Goal: Task Accomplishment & Management: Manage account settings

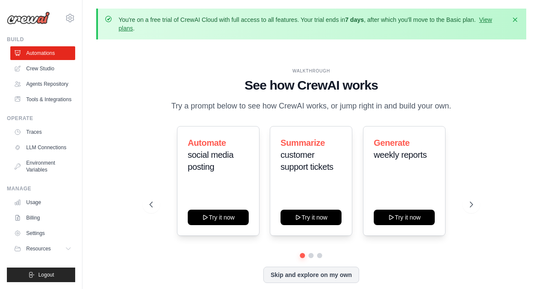
scroll to position [17, 0]
click at [51, 210] on link "Usage" at bounding box center [43, 203] width 65 height 14
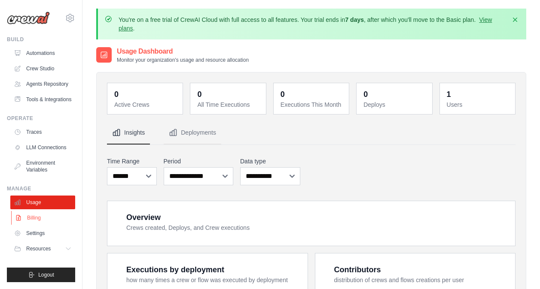
click at [53, 225] on link "Billing" at bounding box center [43, 218] width 65 height 14
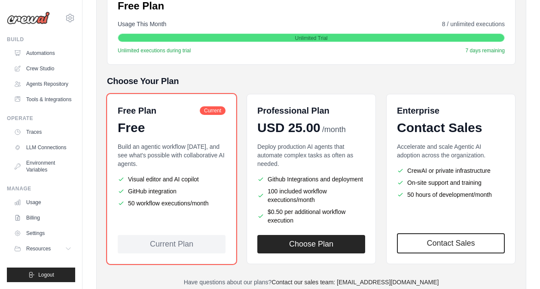
scroll to position [172, 0]
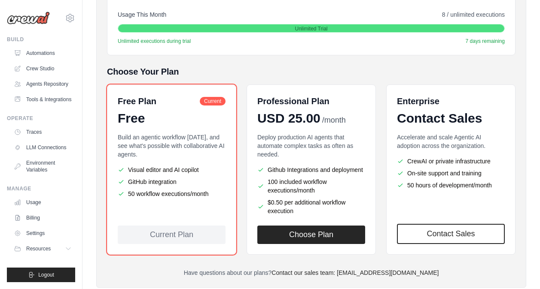
click at [241, 181] on div "Free Plan Current Free Build an agentic workflow today, and see what's possible…" at bounding box center [311, 170] width 408 height 171
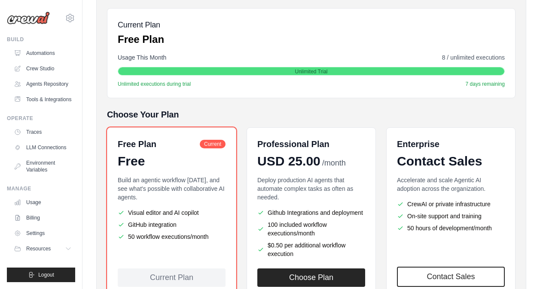
scroll to position [201, 0]
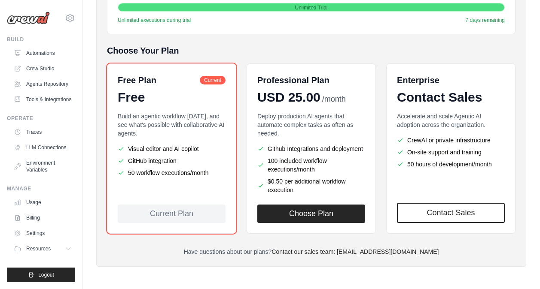
drag, startPoint x: 131, startPoint y: 165, endPoint x: 210, endPoint y: 167, distance: 79.1
click at [210, 169] on li "50 workflow executions/month" at bounding box center [172, 173] width 108 height 9
drag, startPoint x: 210, startPoint y: 167, endPoint x: 166, endPoint y: 196, distance: 52.8
click at [166, 196] on div "Free Plan Current Free Build an agentic workflow today, and see what's possible…" at bounding box center [171, 149] width 129 height 171
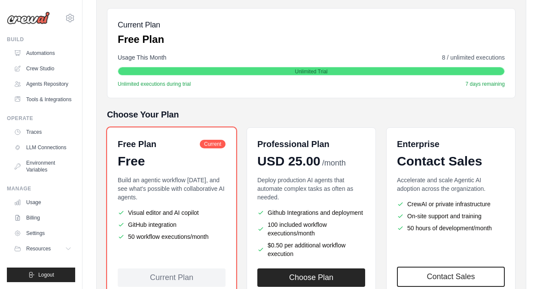
scroll to position [172, 0]
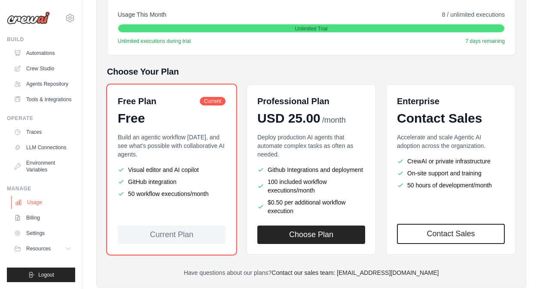
click at [34, 210] on link "Usage" at bounding box center [43, 203] width 65 height 14
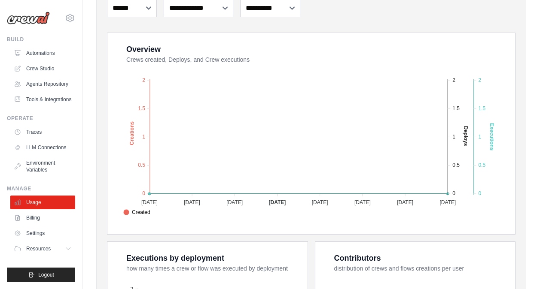
scroll to position [86, 0]
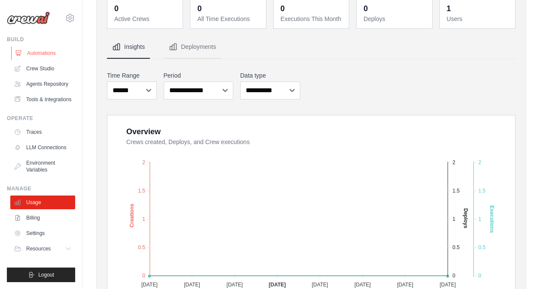
click at [46, 50] on link "Automations" at bounding box center [43, 53] width 65 height 14
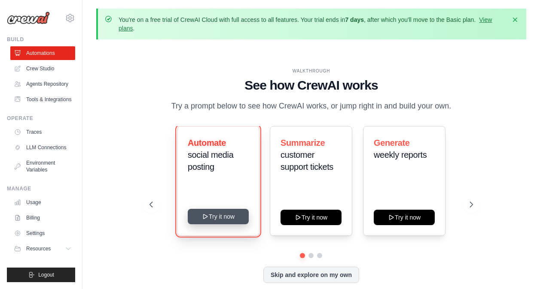
click at [202, 220] on icon at bounding box center [205, 216] width 7 height 7
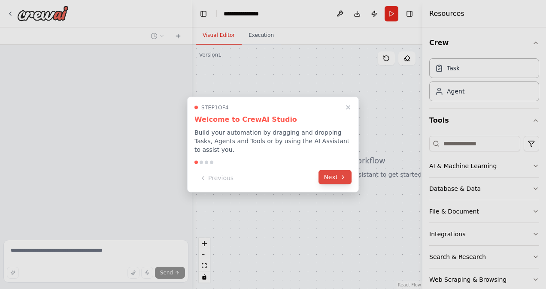
click at [328, 172] on button "Next" at bounding box center [335, 178] width 33 height 14
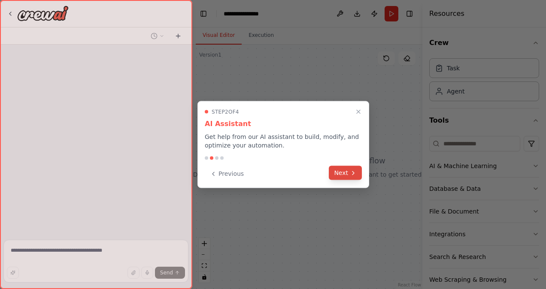
click at [341, 170] on button "Next" at bounding box center [345, 173] width 33 height 14
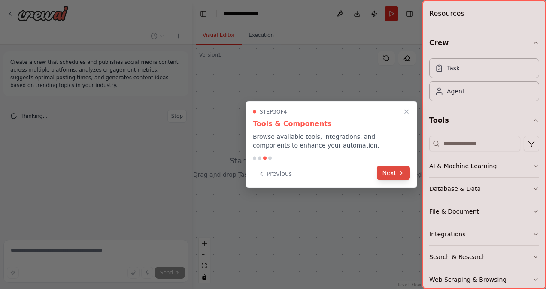
click at [395, 176] on button "Next" at bounding box center [393, 173] width 33 height 14
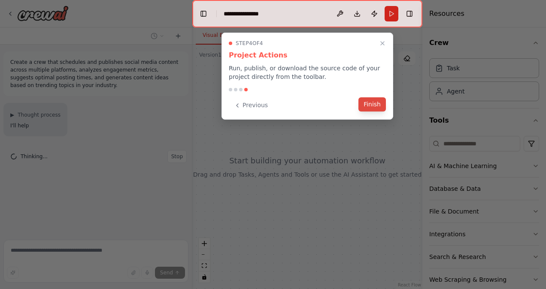
click at [381, 108] on button "Finish" at bounding box center [372, 104] width 27 height 14
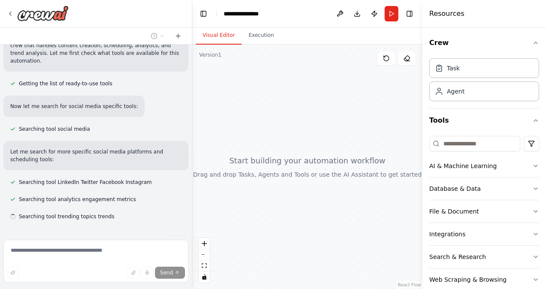
scroll to position [105, 0]
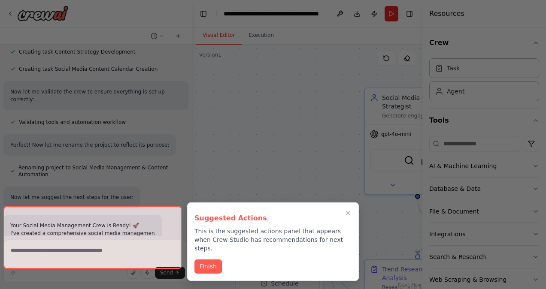
click at [201, 268] on div "Suggested Actions This is the suggested actions panel that appears when Crew St…" at bounding box center [273, 242] width 172 height 79
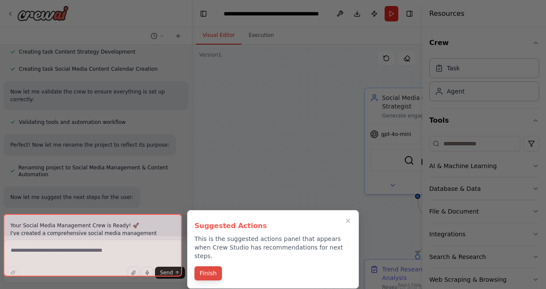
click at [212, 267] on button "Finish" at bounding box center [208, 274] width 27 height 14
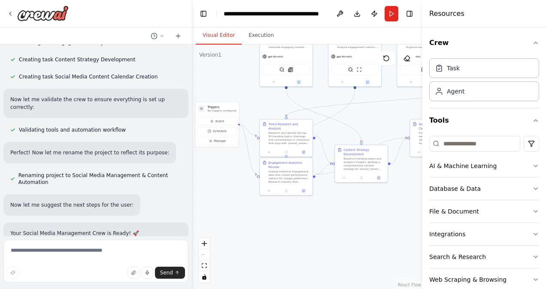
drag, startPoint x: 247, startPoint y: 143, endPoint x: 206, endPoint y: 83, distance: 72.8
click at [202, 68] on div ".deletable-edge-delete-btn { width: 20px; height: 20px; border: 0px solid #ffff…" at bounding box center [307, 167] width 230 height 245
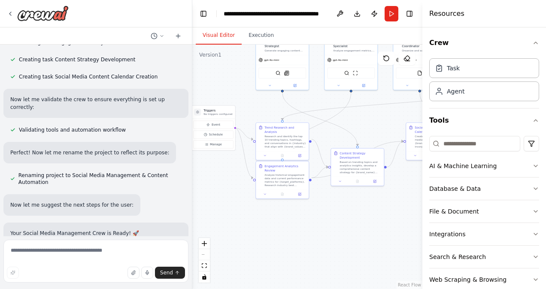
scroll to position [758, 0]
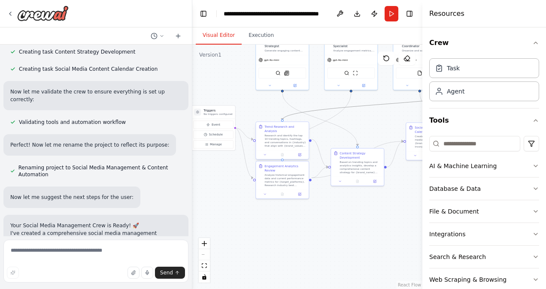
drag, startPoint x: 329, startPoint y: 110, endPoint x: 265, endPoint y: 139, distance: 70.3
click at [265, 137] on div ".deletable-edge-delete-btn { width: 20px; height: 20px; border: 0px solid #ffff…" at bounding box center [227, 76] width 115 height 122
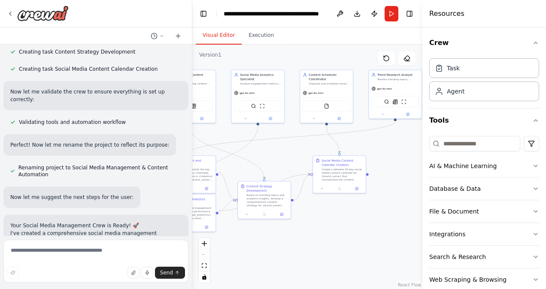
drag, startPoint x: 347, startPoint y: 125, endPoint x: 250, endPoint y: 160, distance: 102.9
click at [250, 160] on div ".deletable-edge-delete-btn { width: 20px; height: 20px; border: 0px solid #ffff…" at bounding box center [307, 167] width 230 height 245
click at [391, 20] on button "Run" at bounding box center [392, 13] width 14 height 15
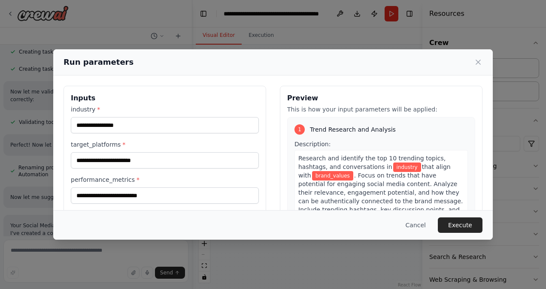
scroll to position [89, 0]
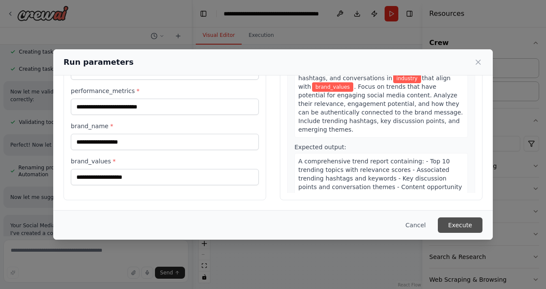
click at [462, 222] on button "Execute" at bounding box center [460, 225] width 45 height 15
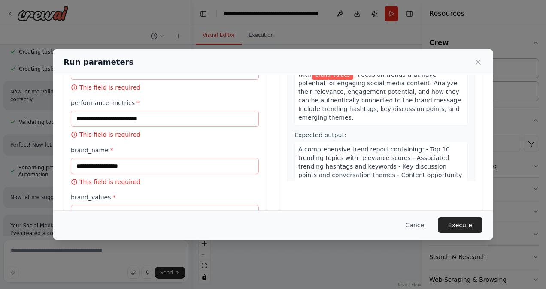
scroll to position [0, 0]
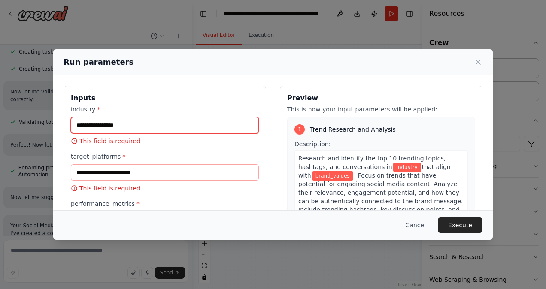
click at [170, 128] on input "industry *" at bounding box center [165, 125] width 188 height 16
type input "*"
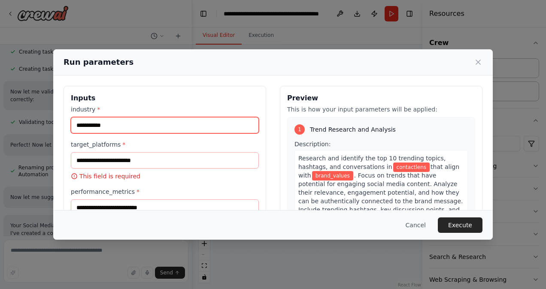
type input "**********"
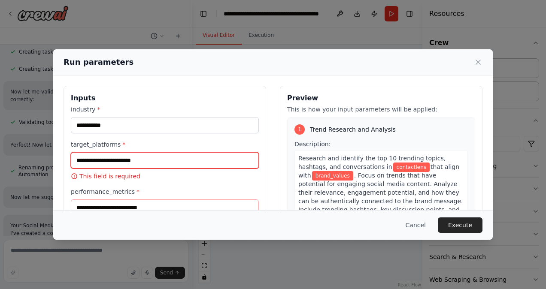
click at [157, 160] on input "target_platforms *" at bounding box center [165, 160] width 188 height 16
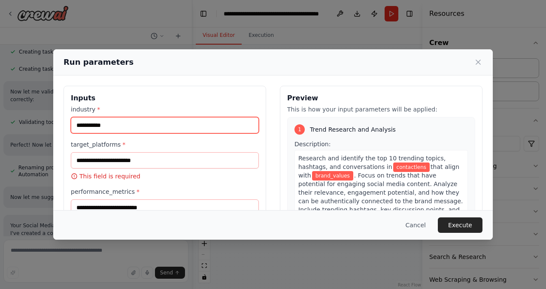
drag, startPoint x: 133, startPoint y: 127, endPoint x: 66, endPoint y: 126, distance: 66.6
click at [66, 126] on div "**********" at bounding box center [165, 208] width 203 height 244
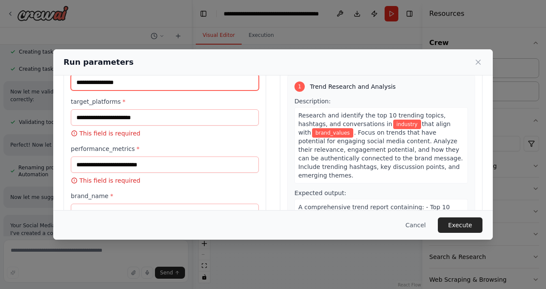
scroll to position [129, 0]
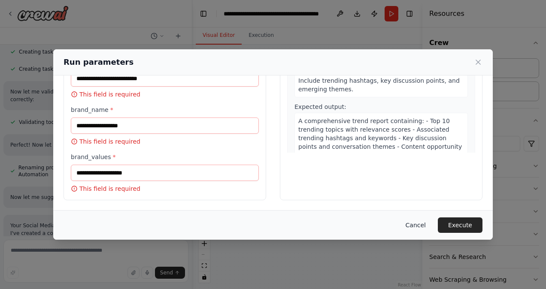
click at [418, 222] on button "Cancel" at bounding box center [416, 225] width 34 height 15
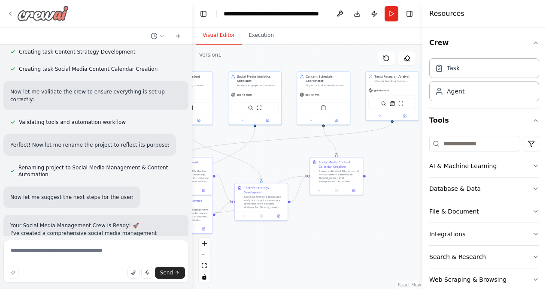
click at [22, 9] on img at bounding box center [43, 13] width 52 height 15
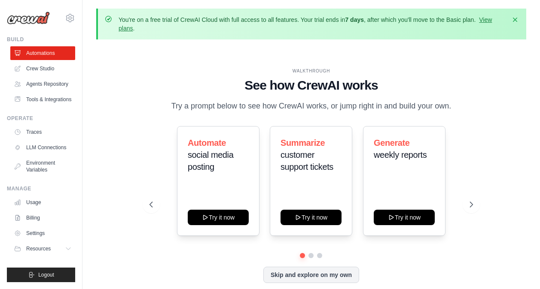
click at [42, 16] on img at bounding box center [28, 18] width 43 height 13
click at [69, 17] on icon at bounding box center [70, 18] width 3 height 3
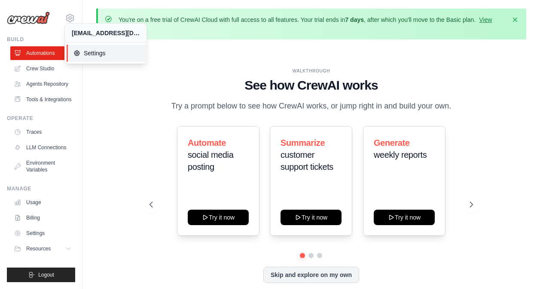
click at [148, 48] on span at bounding box center [189, 53] width 82 height 17
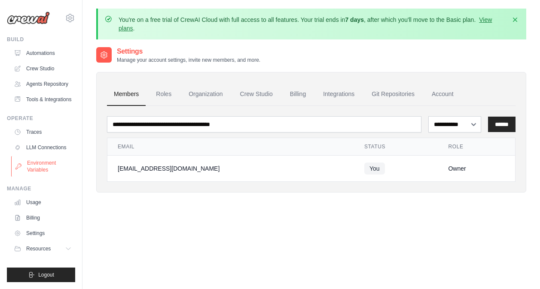
scroll to position [17, 0]
click at [41, 239] on link "Settings" at bounding box center [43, 234] width 65 height 14
click at [411, 91] on link "Git Repositories" at bounding box center [393, 94] width 57 height 23
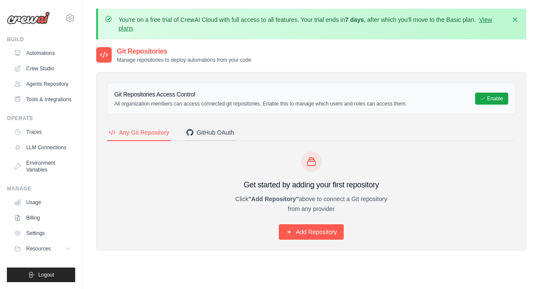
click at [234, 133] on div "GitHub OAuth" at bounding box center [210, 132] width 48 height 9
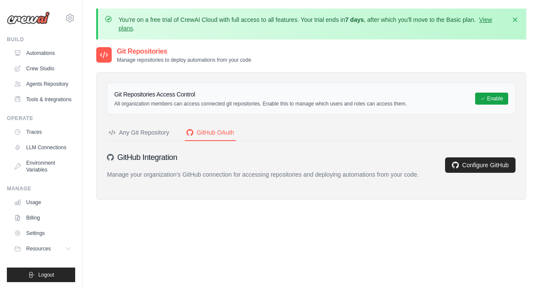
click at [328, 101] on p "All organization members can access connected git repositories. Enable this to …" at bounding box center [260, 104] width 292 height 7
click at [455, 170] on link "Configure GitHub" at bounding box center [480, 165] width 70 height 15
click at [46, 241] on link "Settings" at bounding box center [43, 234] width 65 height 14
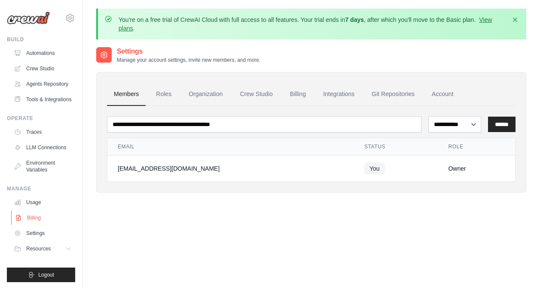
click at [43, 225] on link "Billing" at bounding box center [43, 218] width 65 height 14
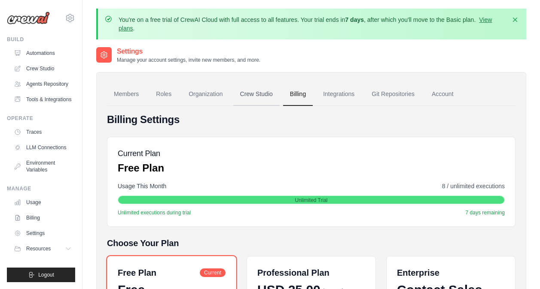
click at [255, 93] on link "Crew Studio" at bounding box center [256, 94] width 46 height 23
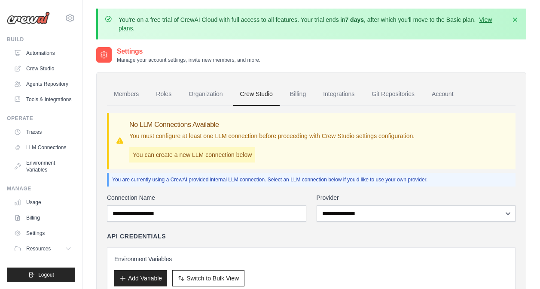
scroll to position [43, 0]
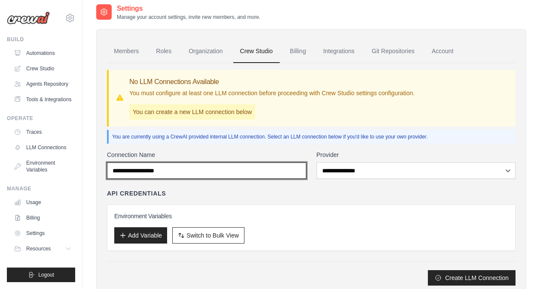
click at [234, 167] on input "Connection Name" at bounding box center [206, 171] width 199 height 16
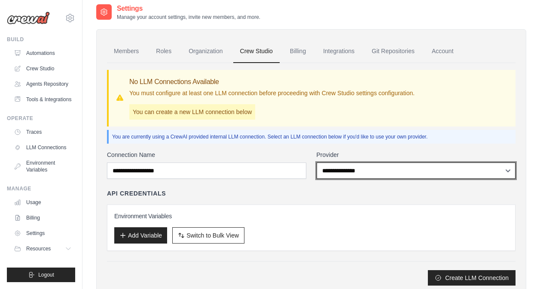
click at [350, 169] on select "**********" at bounding box center [416, 171] width 199 height 16
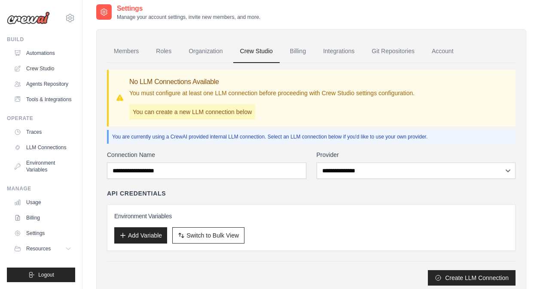
click at [278, 188] on div "**********" at bounding box center [311, 218] width 408 height 135
click at [149, 234] on button "Add Variable" at bounding box center [140, 235] width 53 height 16
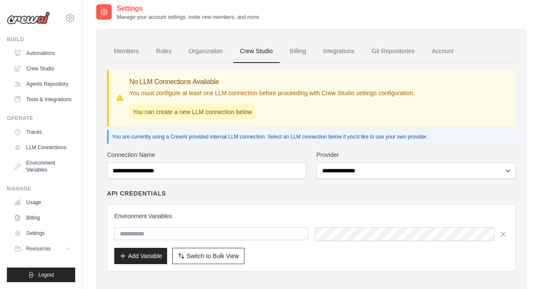
click at [167, 221] on div "Environment Variables Add Variable Switch to Bulk View Switch to Table View" at bounding box center [311, 238] width 394 height 52
click at [177, 232] on input "text" at bounding box center [211, 234] width 194 height 13
click at [276, 234] on input "text" at bounding box center [211, 234] width 194 height 13
click at [274, 216] on h3 "Environment Variables" at bounding box center [311, 216] width 394 height 9
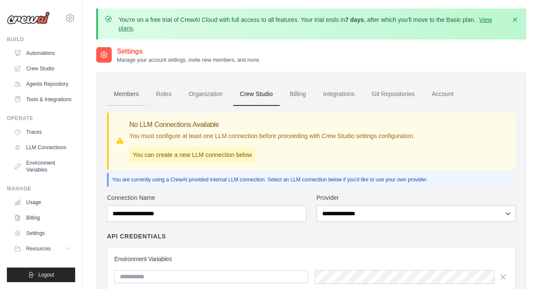
click at [138, 101] on link "Members" at bounding box center [126, 94] width 39 height 23
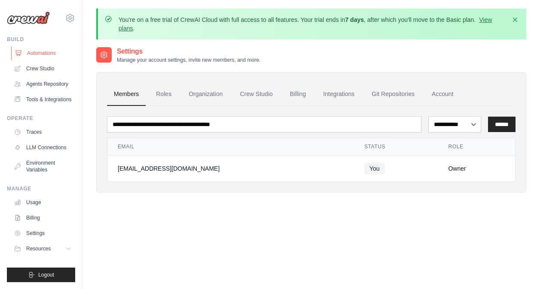
click at [49, 52] on link "Automations" at bounding box center [43, 53] width 65 height 14
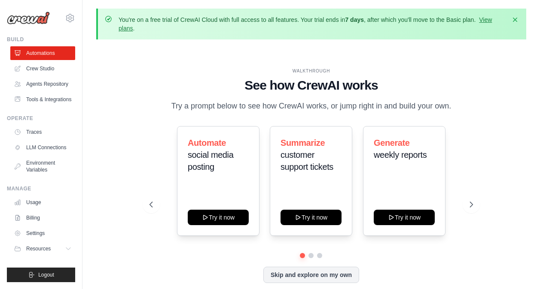
click at [179, 86] on h1 "See how CrewAI works" at bounding box center [310, 85] width 323 height 15
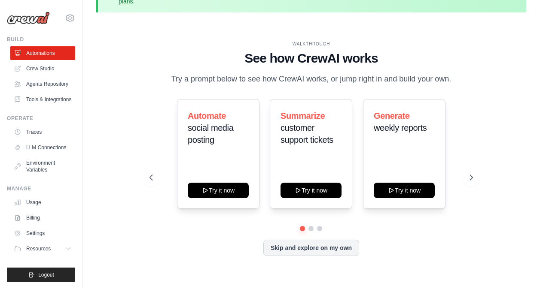
scroll to position [38, 0]
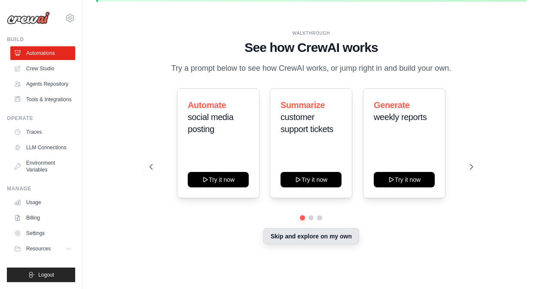
click at [291, 245] on button "Skip and explore on my own" at bounding box center [311, 236] width 96 height 16
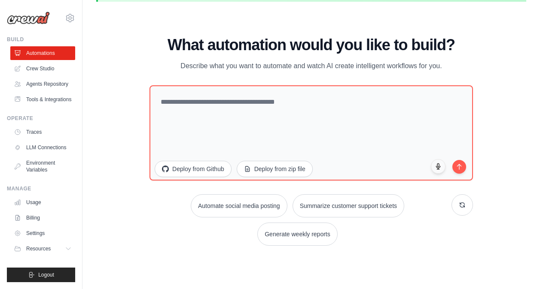
click at [308, 5] on div "You're on a free trial of CrewAI Cloud with full access to all features. Your t…" at bounding box center [310, 126] width 457 height 310
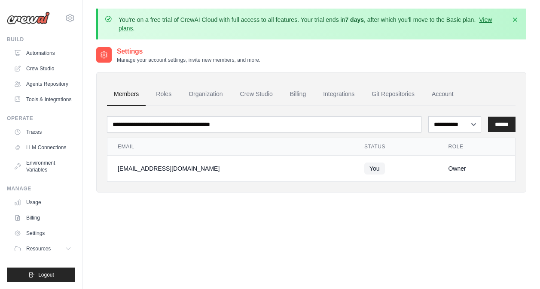
drag, startPoint x: 149, startPoint y: 21, endPoint x: 304, endPoint y: 23, distance: 154.6
click at [304, 23] on p "You're on a free trial of CrewAI Cloud with full access to all features. Your t…" at bounding box center [312, 23] width 387 height 17
drag, startPoint x: 304, startPoint y: 23, endPoint x: 441, endPoint y: 59, distance: 141.8
click at [441, 59] on div "Settings Manage your account settings, invite new members, and more." at bounding box center [311, 54] width 430 height 17
drag, startPoint x: 349, startPoint y: 21, endPoint x: 469, endPoint y: 24, distance: 119.9
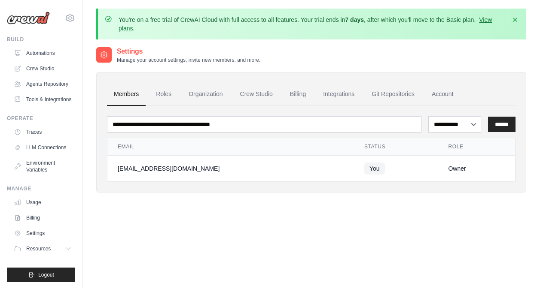
click at [469, 24] on p "You're on a free trial of CrewAI Cloud with full access to all features. Your t…" at bounding box center [312, 23] width 387 height 17
drag, startPoint x: 469, startPoint y: 24, endPoint x: 458, endPoint y: 42, distance: 20.4
click at [458, 42] on div "You're on a free trial of CrewAI Cloud with full access to all features. Your t…" at bounding box center [310, 172] width 457 height 327
click at [138, 30] on link "View plans" at bounding box center [305, 23] width 373 height 15
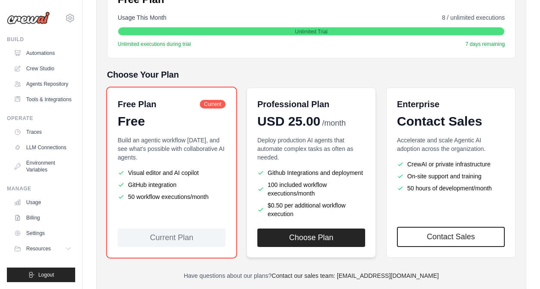
scroll to position [158, 0]
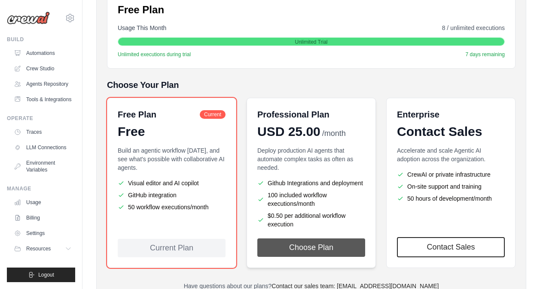
click at [324, 252] on button "Choose Plan" at bounding box center [311, 248] width 108 height 18
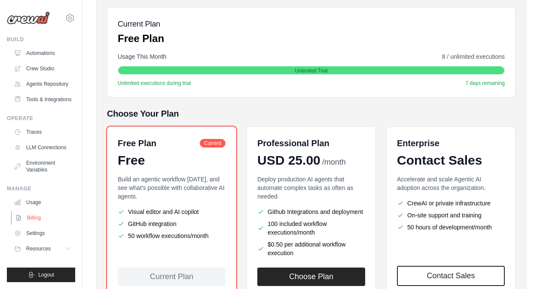
scroll to position [73, 0]
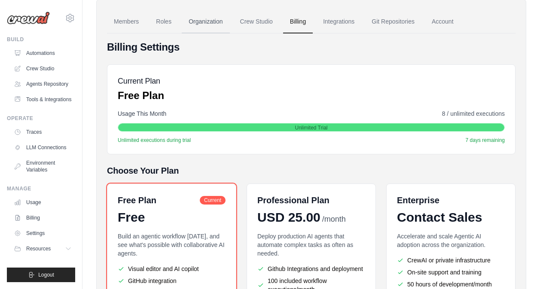
click at [224, 19] on link "Organization" at bounding box center [206, 21] width 48 height 23
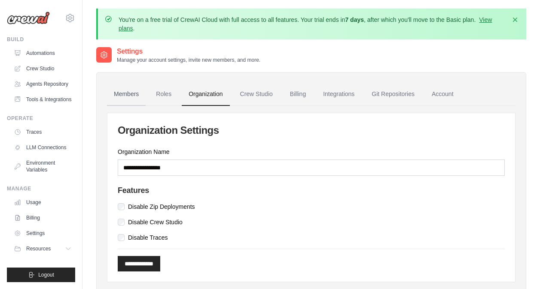
click at [130, 95] on link "Members" at bounding box center [126, 94] width 39 height 23
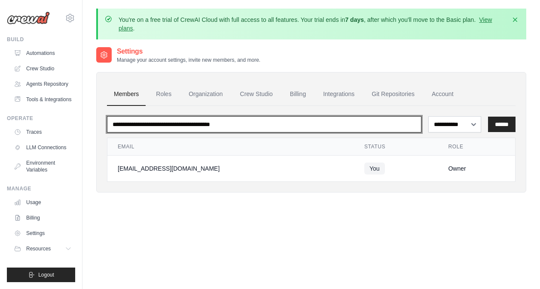
click at [213, 130] on input "email" at bounding box center [264, 124] width 314 height 16
click at [223, 125] on input "email" at bounding box center [264, 124] width 314 height 16
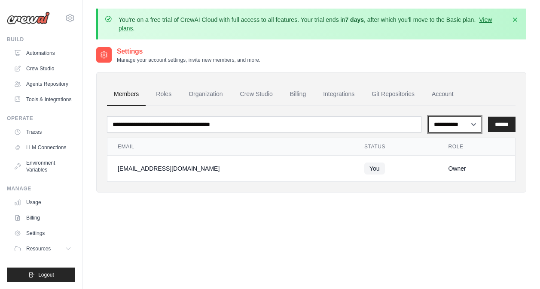
click at [439, 128] on select "**********" at bounding box center [454, 124] width 53 height 16
click at [182, 95] on ul "Members Roles Organization Crew Studio Billing Integrations Git Repositories Ac…" at bounding box center [311, 94] width 408 height 23
click at [169, 96] on link "Roles" at bounding box center [163, 94] width 29 height 23
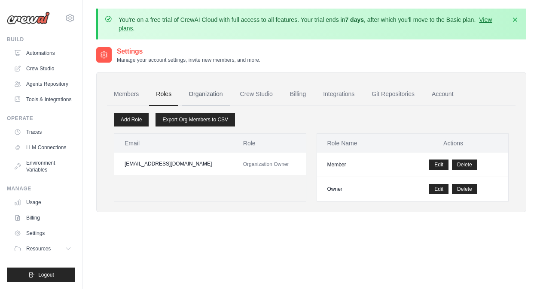
click at [217, 99] on link "Organization" at bounding box center [206, 94] width 48 height 23
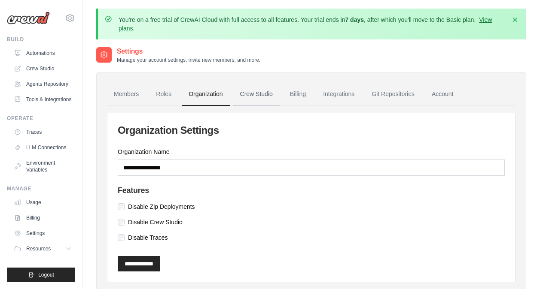
click at [263, 93] on link "Crew Studio" at bounding box center [256, 94] width 46 height 23
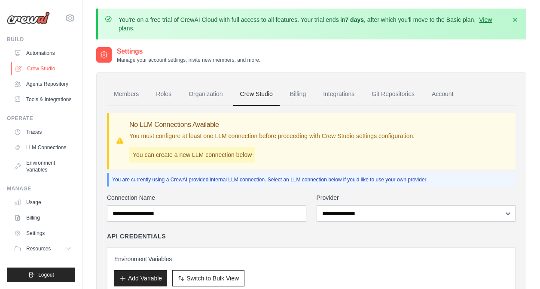
click at [45, 67] on link "Crew Studio" at bounding box center [43, 69] width 65 height 14
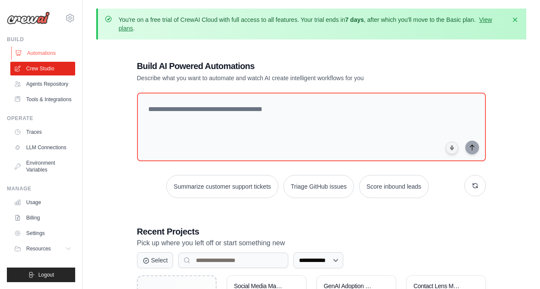
click at [40, 58] on link "Automations" at bounding box center [43, 53] width 65 height 14
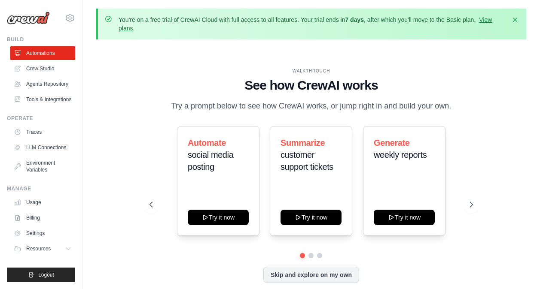
click at [128, 106] on div "WALKTHROUGH See how [PERSON_NAME] works Try a prompt below to see how [PERSON_N…" at bounding box center [311, 182] width 430 height 272
click at [46, 58] on link "Automations" at bounding box center [43, 53] width 65 height 14
click at [65, 15] on icon at bounding box center [70, 18] width 10 height 10
click at [104, 92] on div "WALKTHROUGH See how [PERSON_NAME] works Try a prompt below to see how [PERSON_N…" at bounding box center [311, 182] width 430 height 272
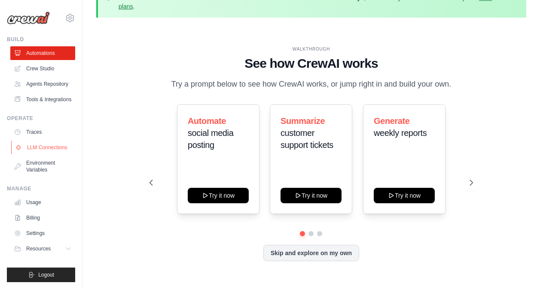
scroll to position [38, 0]
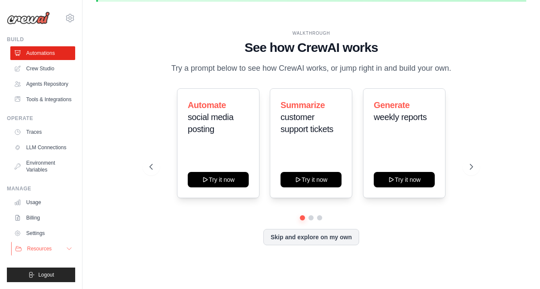
click at [66, 249] on icon at bounding box center [69, 249] width 7 height 7
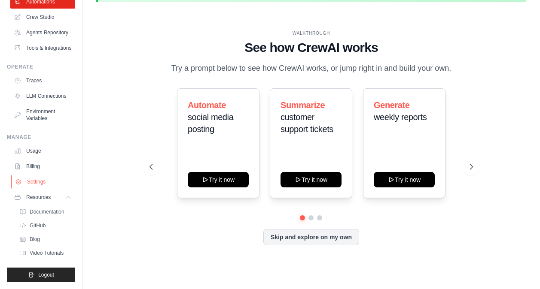
scroll to position [79, 0]
click at [56, 209] on span "Documentation" at bounding box center [47, 212] width 35 height 7
click at [39, 252] on span "Video Tutorials" at bounding box center [47, 253] width 34 height 7
